Goal: Contribute content: Contribute content

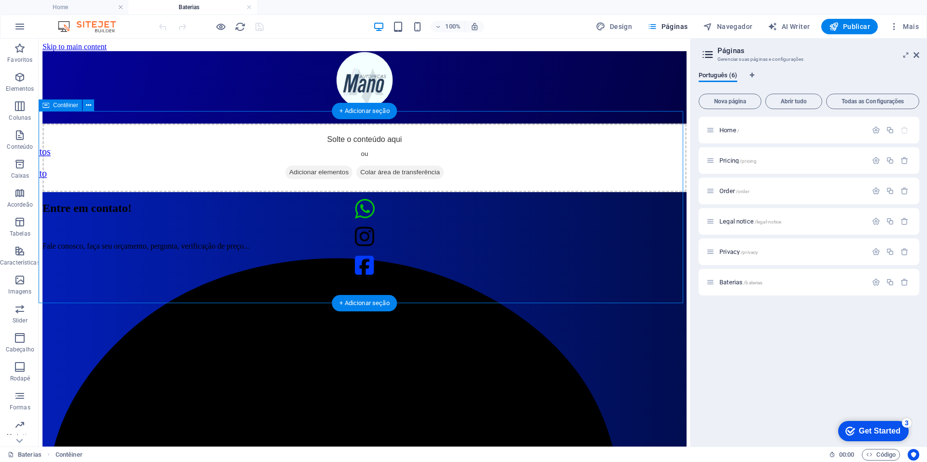
click at [422, 179] on span "Colar área de transferência" at bounding box center [399, 173] width 87 height 14
click at [320, 179] on span "Adicionar elementos" at bounding box center [318, 173] width 67 height 14
click at [599, 192] on div "Solte o conteúdo aqui ou Adicionar elementos Colar área de transferência" at bounding box center [364, 158] width 644 height 69
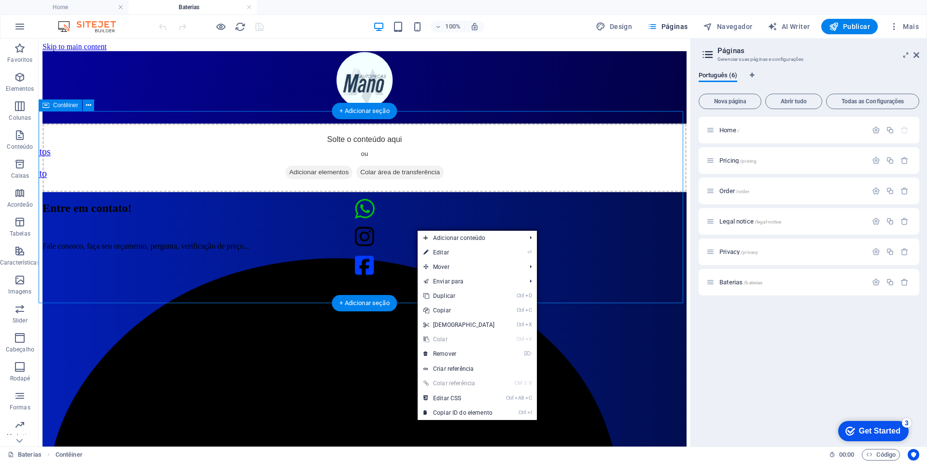
click at [403, 179] on span "Colar área de transferência" at bounding box center [399, 173] width 87 height 14
click at [504, 192] on div "Solte o conteúdo aqui ou Adicionar elementos Colar área de transferência" at bounding box center [364, 158] width 644 height 69
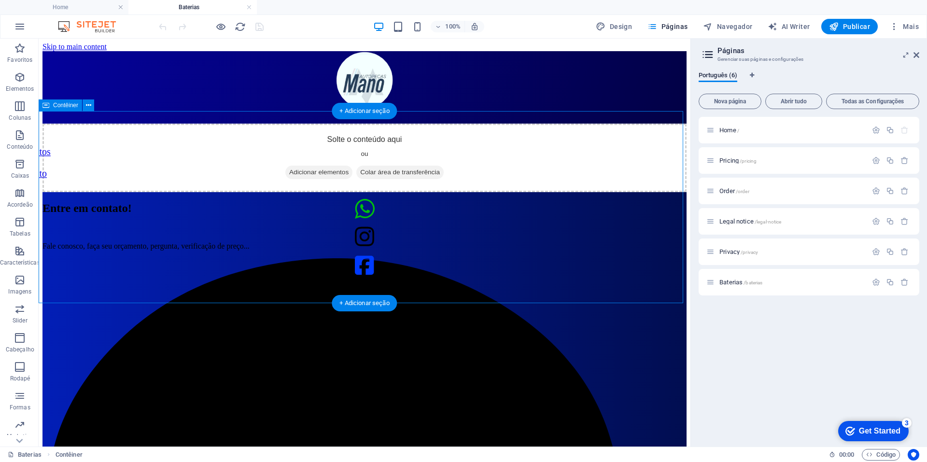
click at [397, 179] on span "Colar área de transferência" at bounding box center [399, 173] width 87 height 14
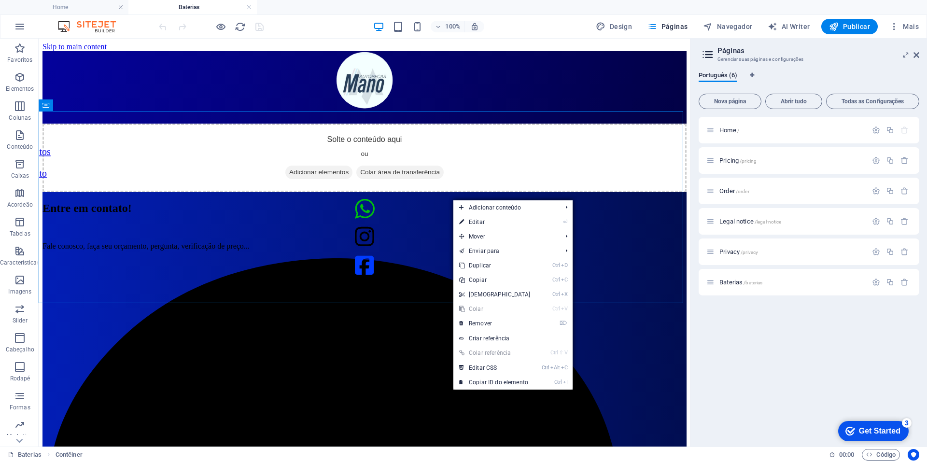
click at [473, 311] on link "Ctrl V Colar" at bounding box center [494, 309] width 83 height 14
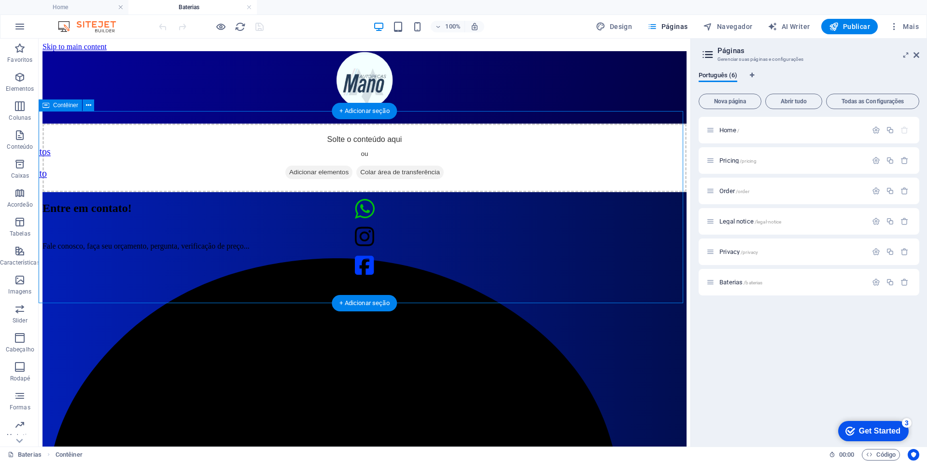
click at [412, 179] on span "Colar área de transferência" at bounding box center [399, 173] width 87 height 14
click at [307, 179] on span "Adicionar elementos" at bounding box center [318, 173] width 67 height 14
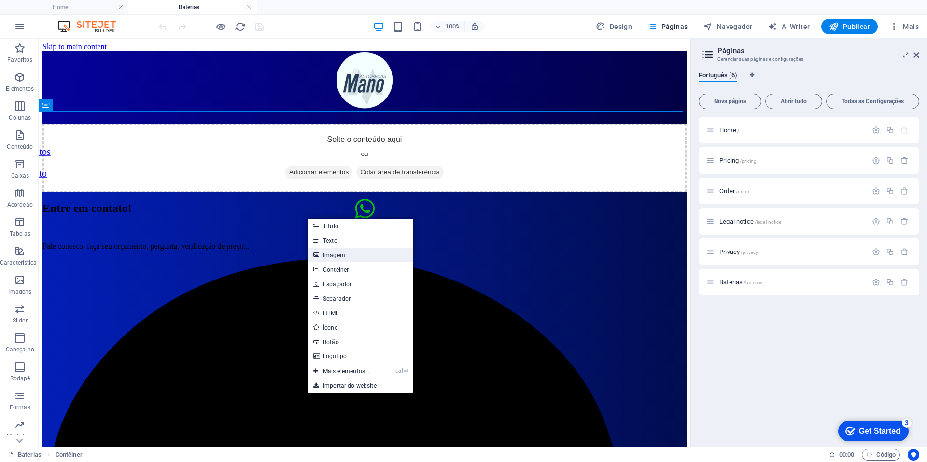
click at [368, 255] on link "Imagem" at bounding box center [361, 255] width 106 height 14
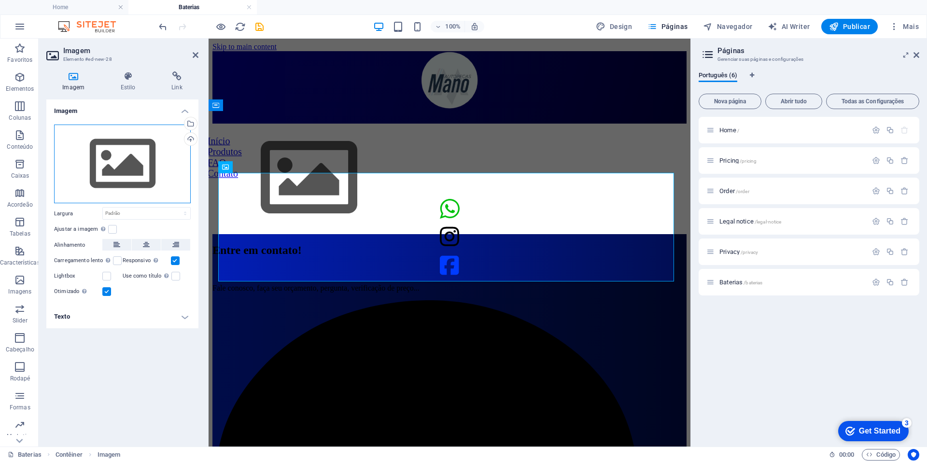
click at [135, 149] on div "Arraste os arquivos aqui, clique para escolher os arquivos ou selecione os arqu…" at bounding box center [122, 164] width 137 height 79
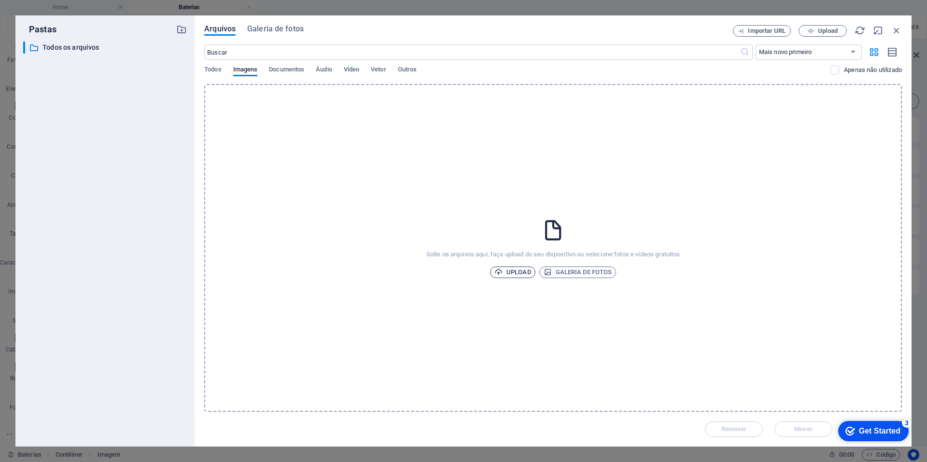
click at [511, 268] on span "Upload" at bounding box center [512, 273] width 37 height 12
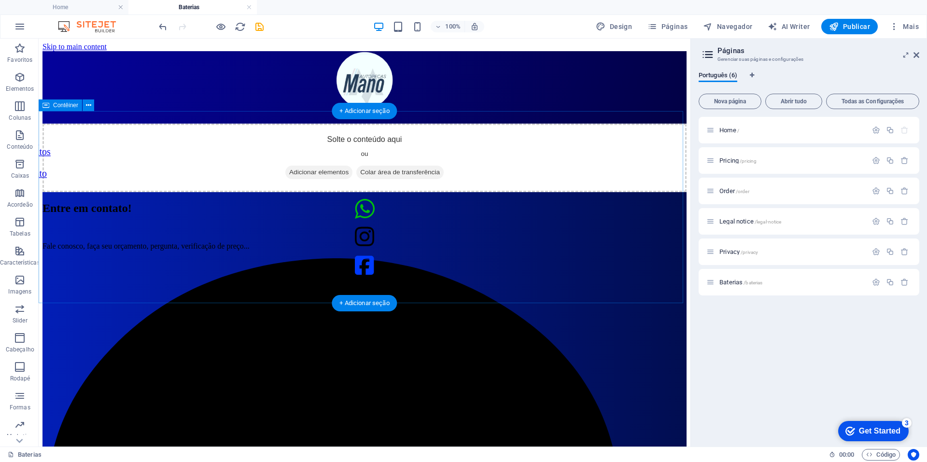
click at [117, 155] on div "Solte o conteúdo aqui ou Adicionar elementos Colar área de transferência" at bounding box center [364, 158] width 644 height 69
click at [55, 177] on div "Solte o conteúdo aqui ou Adicionar elementos Colar área de transferência" at bounding box center [364, 158] width 644 height 69
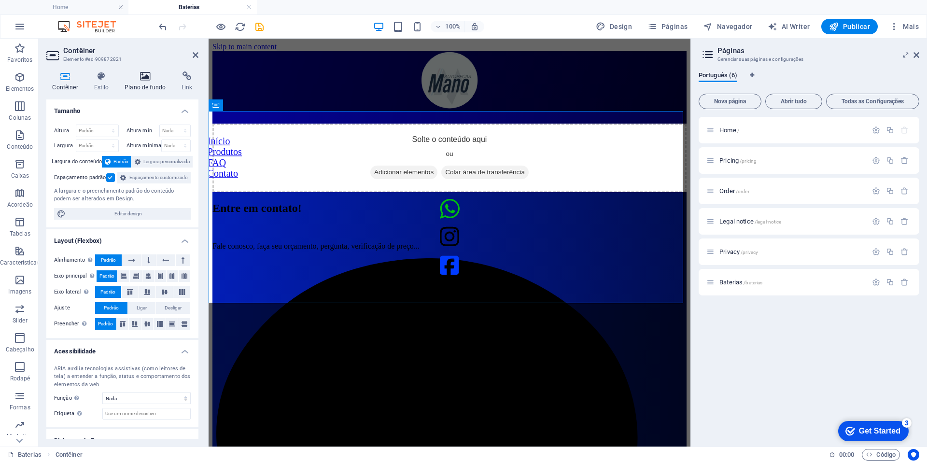
click at [150, 75] on icon at bounding box center [145, 76] width 53 height 10
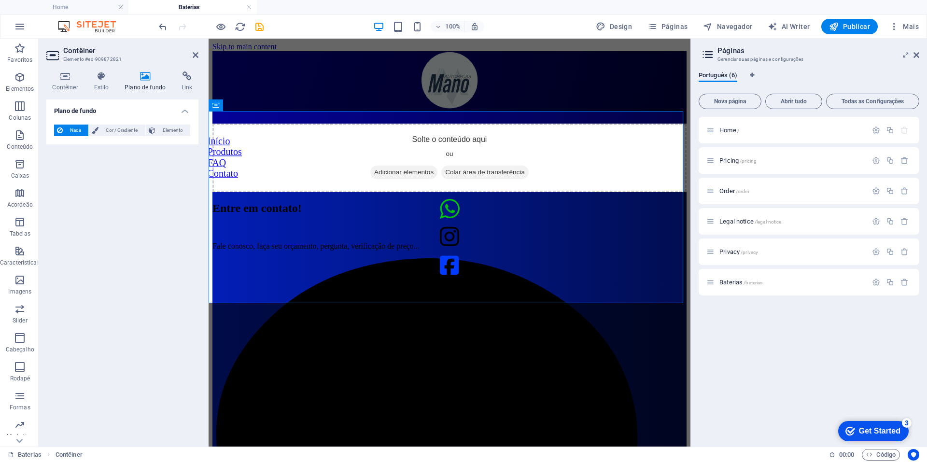
click at [76, 127] on span "Nada" at bounding box center [76, 131] width 20 height 12
click at [156, 134] on button "Elemento" at bounding box center [168, 131] width 44 height 12
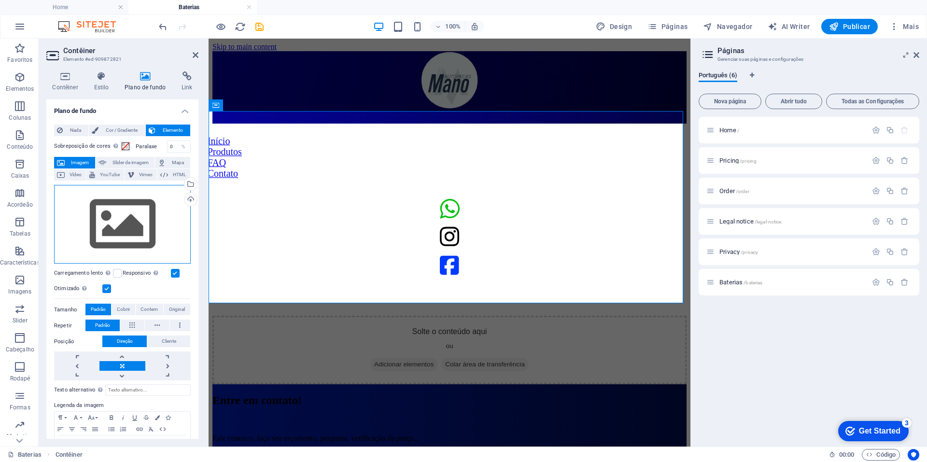
click at [122, 229] on div "Arraste os arquivos aqui, clique para escolher os arquivos ou selecione os arqu…" at bounding box center [122, 224] width 137 height 79
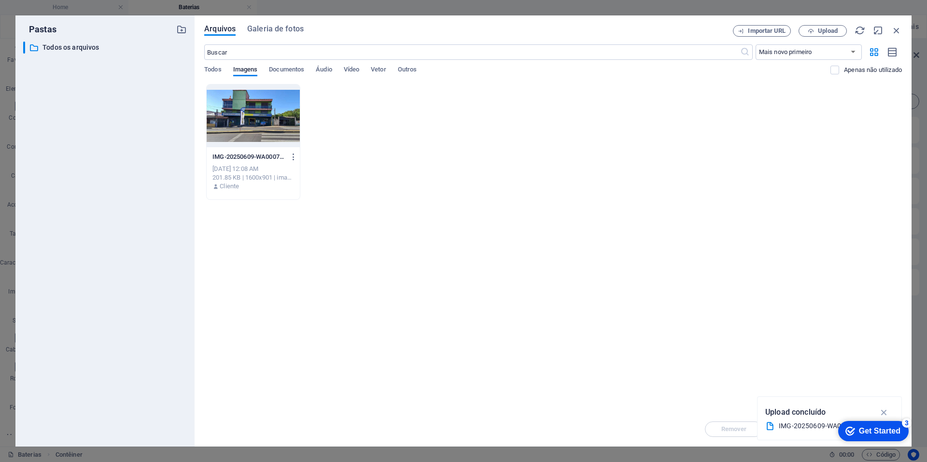
click at [283, 114] on div at bounding box center [253, 116] width 93 height 63
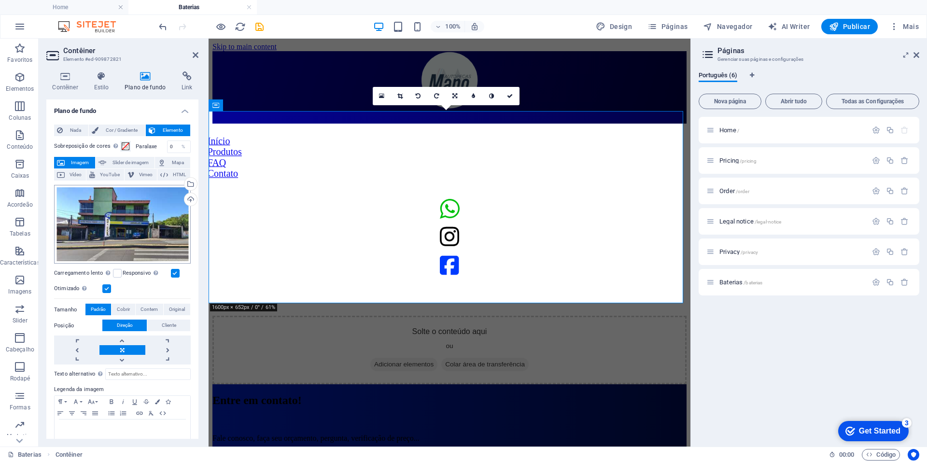
scroll to position [17, 0]
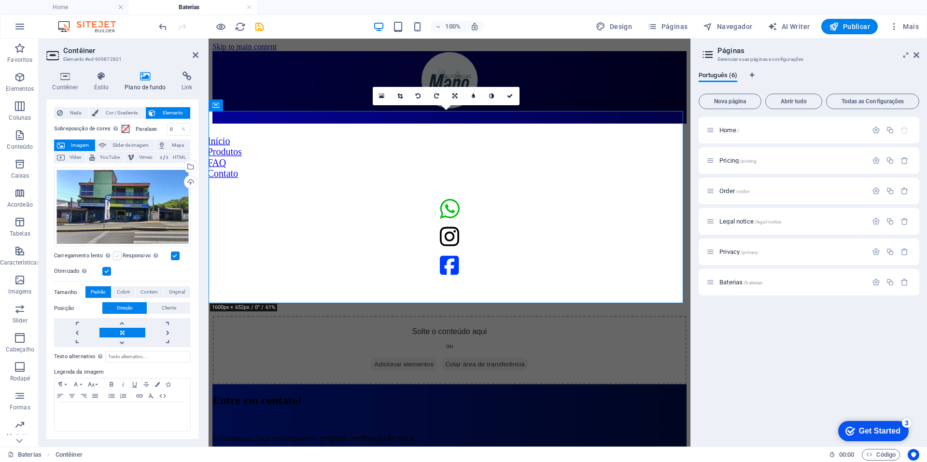
click at [116, 256] on label at bounding box center [117, 256] width 9 height 9
click at [0, 0] on input "Carregamento lento Carregar imagens após o carregamento da página melhora a vel…" at bounding box center [0, 0] width 0 height 0
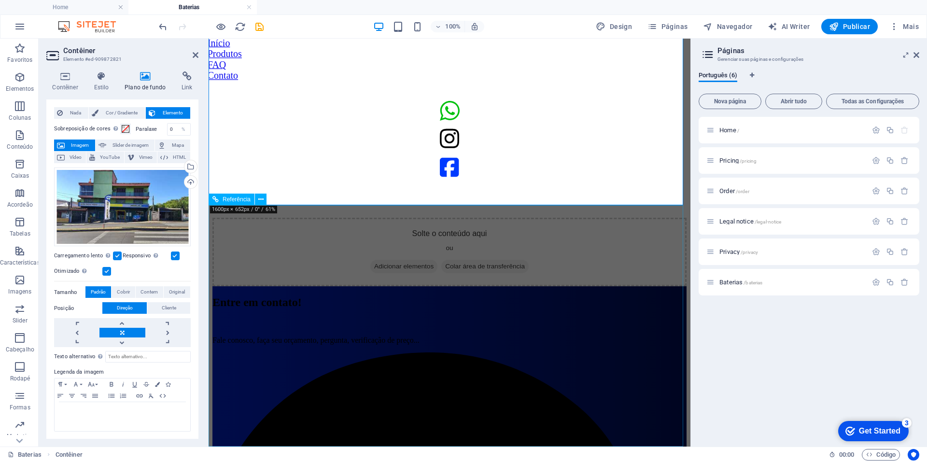
scroll to position [0, 0]
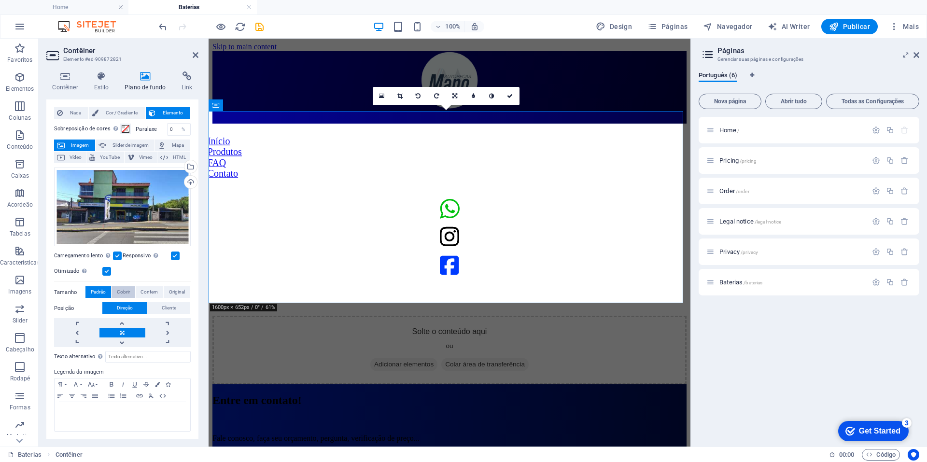
click at [128, 289] on span "Cobrir" at bounding box center [123, 292] width 13 height 12
click at [154, 289] on span "Contem" at bounding box center [149, 292] width 17 height 12
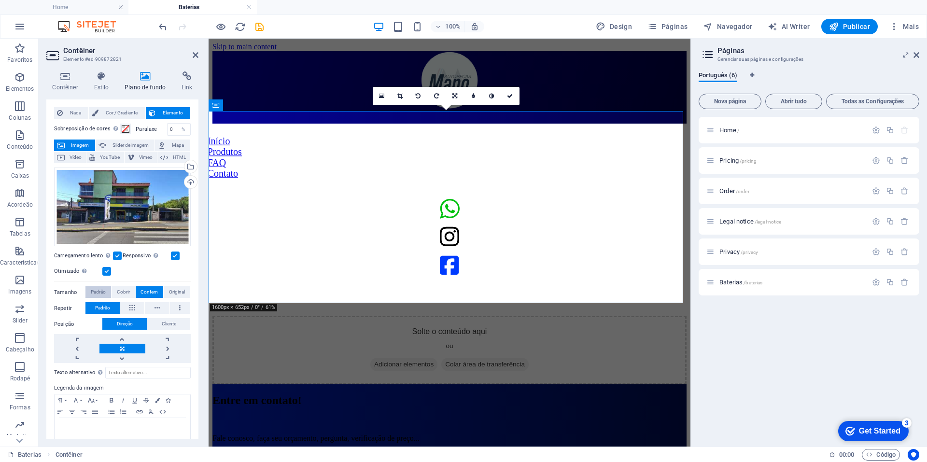
click at [93, 290] on span "Padrão" at bounding box center [98, 292] width 15 height 12
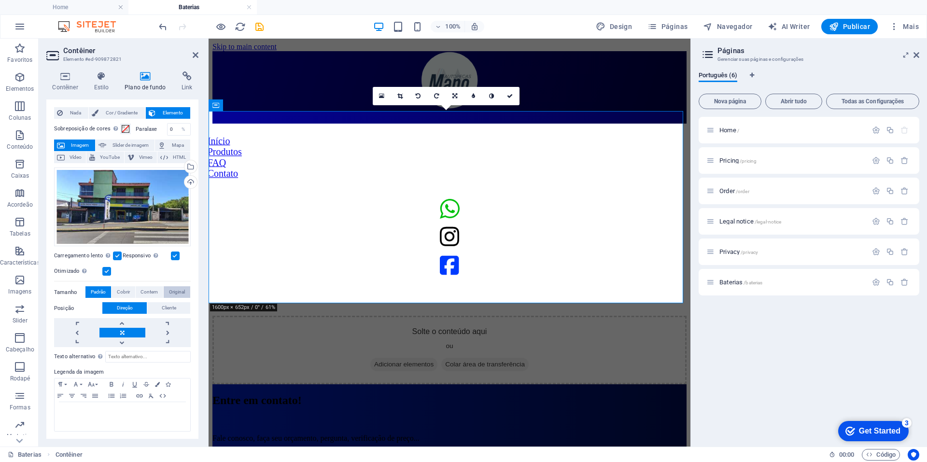
drag, startPoint x: 179, startPoint y: 282, endPoint x: 176, endPoint y: 295, distance: 13.4
click at [178, 282] on div "Arraste os arquivos aqui, clique para escolher os arquivos ou selecione os arqu…" at bounding box center [122, 256] width 137 height 184
click at [175, 295] on span "Original" at bounding box center [177, 292] width 16 height 12
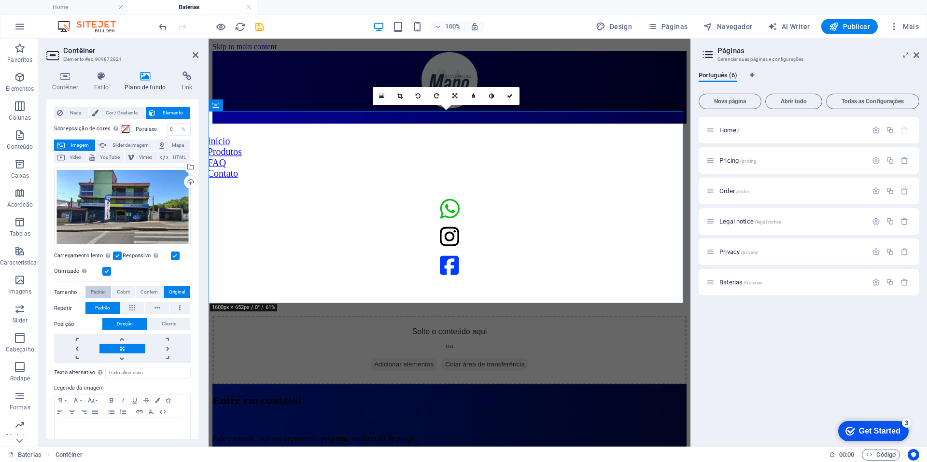
click at [103, 292] on span "Padrão" at bounding box center [98, 292] width 15 height 12
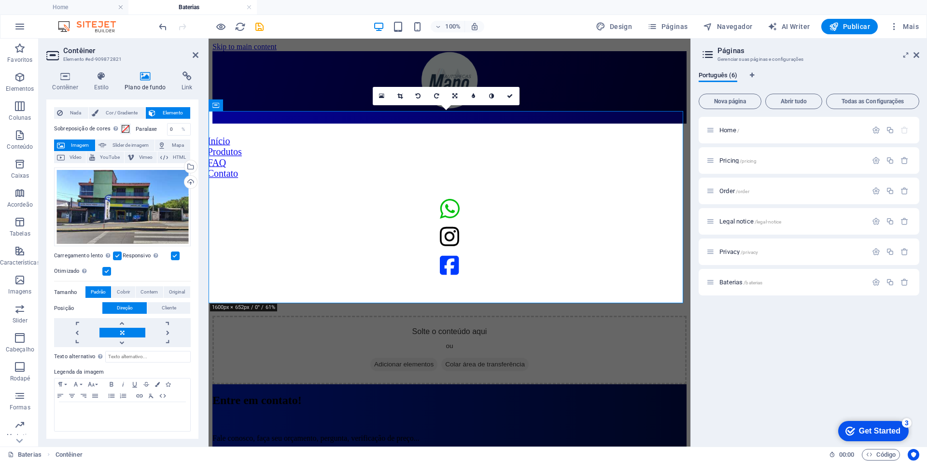
click at [191, 63] on header "Contêiner Elemento #ed-909872821" at bounding box center [122, 51] width 152 height 25
click at [196, 52] on icon at bounding box center [196, 55] width 6 height 8
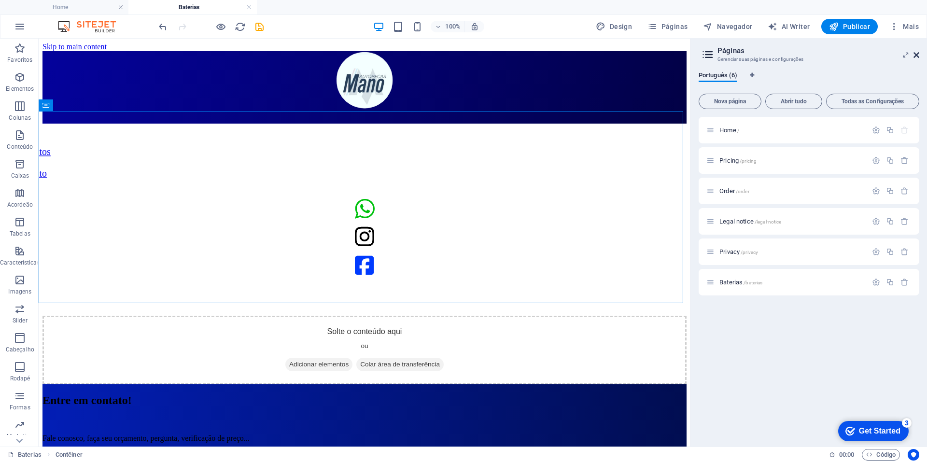
click at [917, 54] on icon at bounding box center [917, 55] width 6 height 8
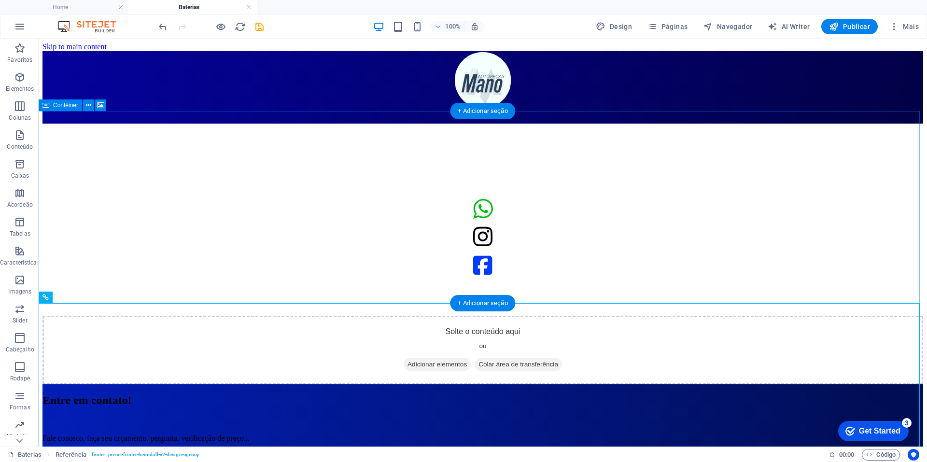
click at [392, 316] on div "Solte o conteúdo aqui ou Adicionar elementos Colar área de transferência" at bounding box center [482, 350] width 881 height 69
click at [479, 316] on div "Solte o conteúdo aqui ou Adicionar elementos Colar área de transferência" at bounding box center [482, 350] width 881 height 69
drag, startPoint x: 543, startPoint y: 219, endPoint x: 372, endPoint y: 219, distance: 171.4
click at [372, 316] on div "Solte o conteúdo aqui ou Adicionar elementos Colar área de transferência" at bounding box center [482, 350] width 881 height 69
drag, startPoint x: 331, startPoint y: 271, endPoint x: 422, endPoint y: 204, distance: 113.3
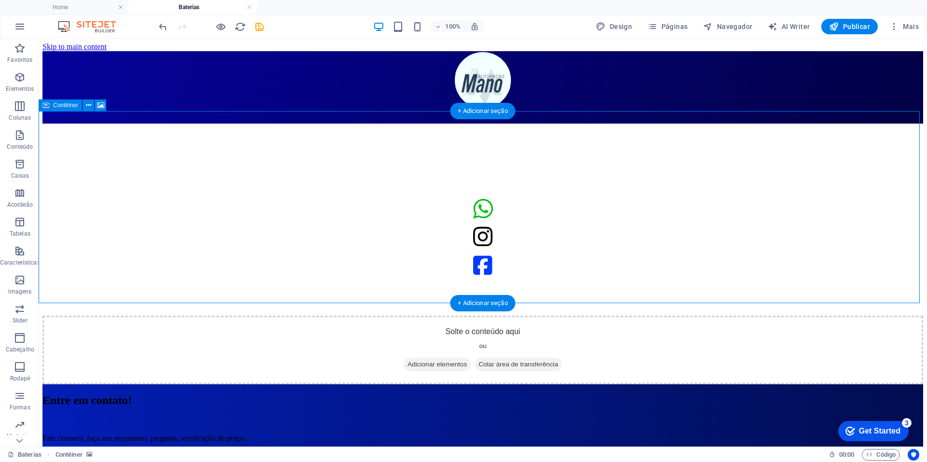
click at [422, 204] on div "Solte o conteúdo aqui ou Adicionar elementos Colar área de transferência" at bounding box center [482, 254] width 881 height 261
click at [709, 124] on figure at bounding box center [482, 124] width 881 height 0
click at [735, 124] on figure at bounding box center [482, 124] width 881 height 0
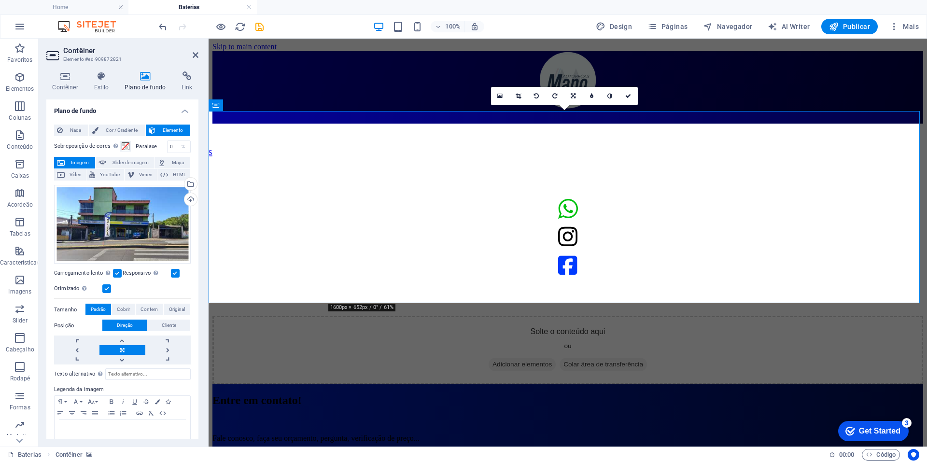
click at [62, 67] on div "Contêiner Estilo Plano de fundo Link Tamanho Altura Padrão px rem % vh vw Altur…" at bounding box center [123, 255] width 168 height 383
click at [69, 76] on icon at bounding box center [65, 76] width 38 height 10
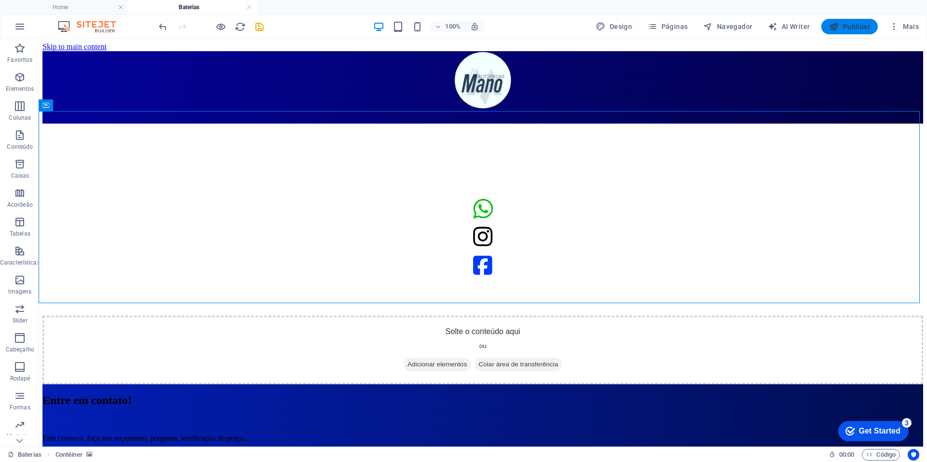
click at [836, 22] on icon "button" at bounding box center [834, 27] width 10 height 10
